Goal: Information Seeking & Learning: Learn about a topic

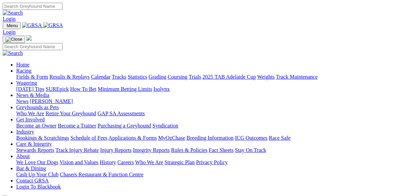
click at [30, 74] on link "Fields & Form" at bounding box center [32, 77] width 32 height 6
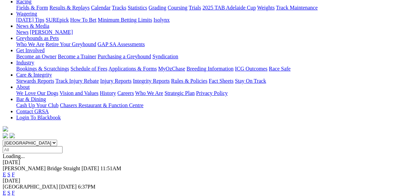
scroll to position [108, 0]
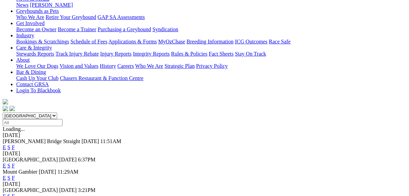
click at [6, 162] on link "E" at bounding box center [4, 165] width 3 height 6
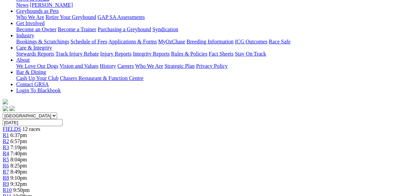
scroll to position [27, 0]
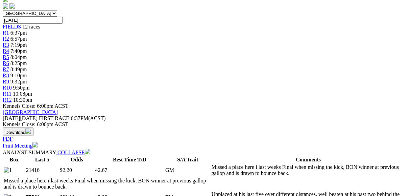
scroll to position [217, 0]
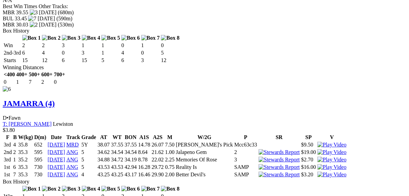
scroll to position [1976, 0]
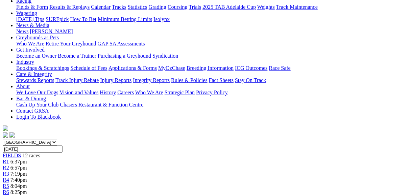
scroll to position [54, 0]
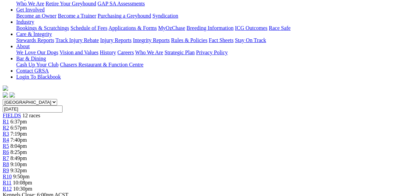
scroll to position [81, 0]
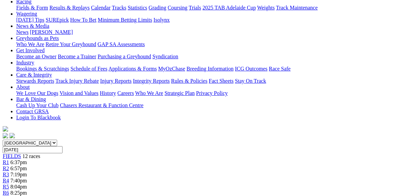
click at [9, 195] on span "R7" at bounding box center [6, 199] width 6 height 6
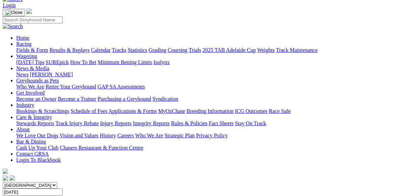
scroll to position [27, 0]
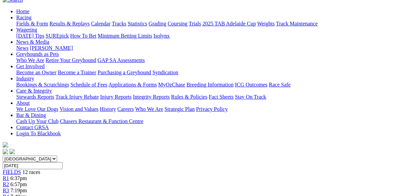
scroll to position [54, 0]
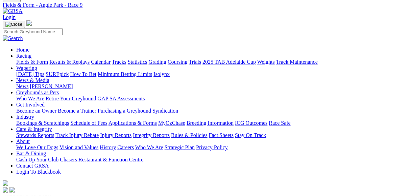
scroll to position [16, 0]
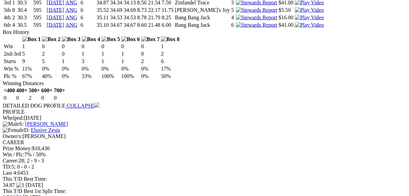
scroll to position [812, 0]
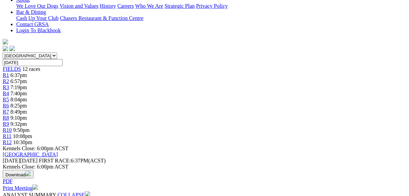
scroll to position [189, 0]
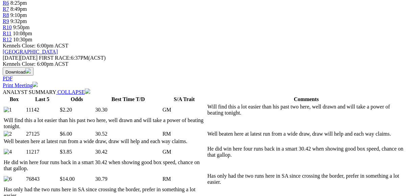
scroll to position [298, 0]
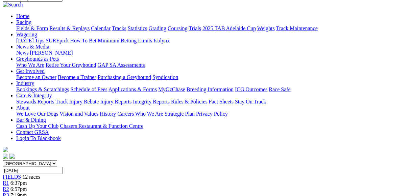
scroll to position [0, 0]
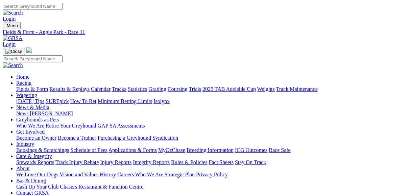
click at [34, 86] on link "Fields & Form" at bounding box center [32, 89] width 32 height 6
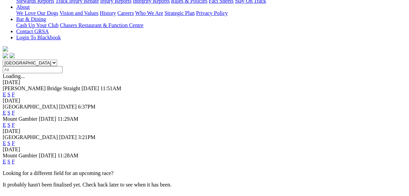
scroll to position [162, 0]
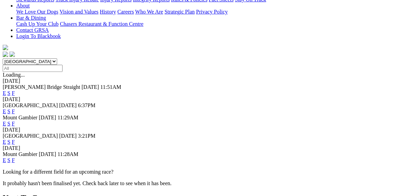
click at [6, 139] on link "E" at bounding box center [4, 142] width 3 height 6
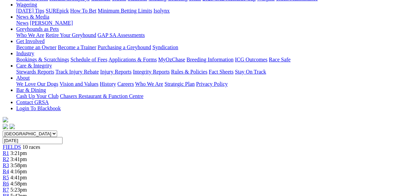
scroll to position [81, 0]
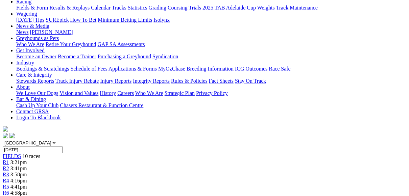
click at [9, 165] on link "R2" at bounding box center [6, 168] width 6 height 6
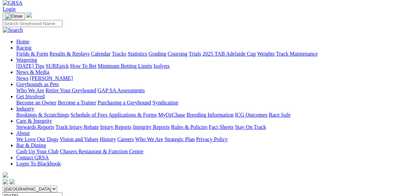
scroll to position [54, 0]
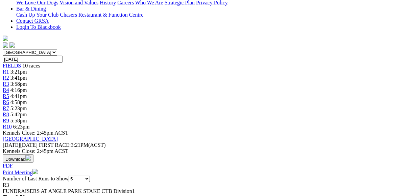
scroll to position [162, 0]
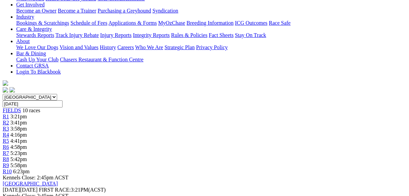
scroll to position [135, 0]
